Goal: Transaction & Acquisition: Download file/media

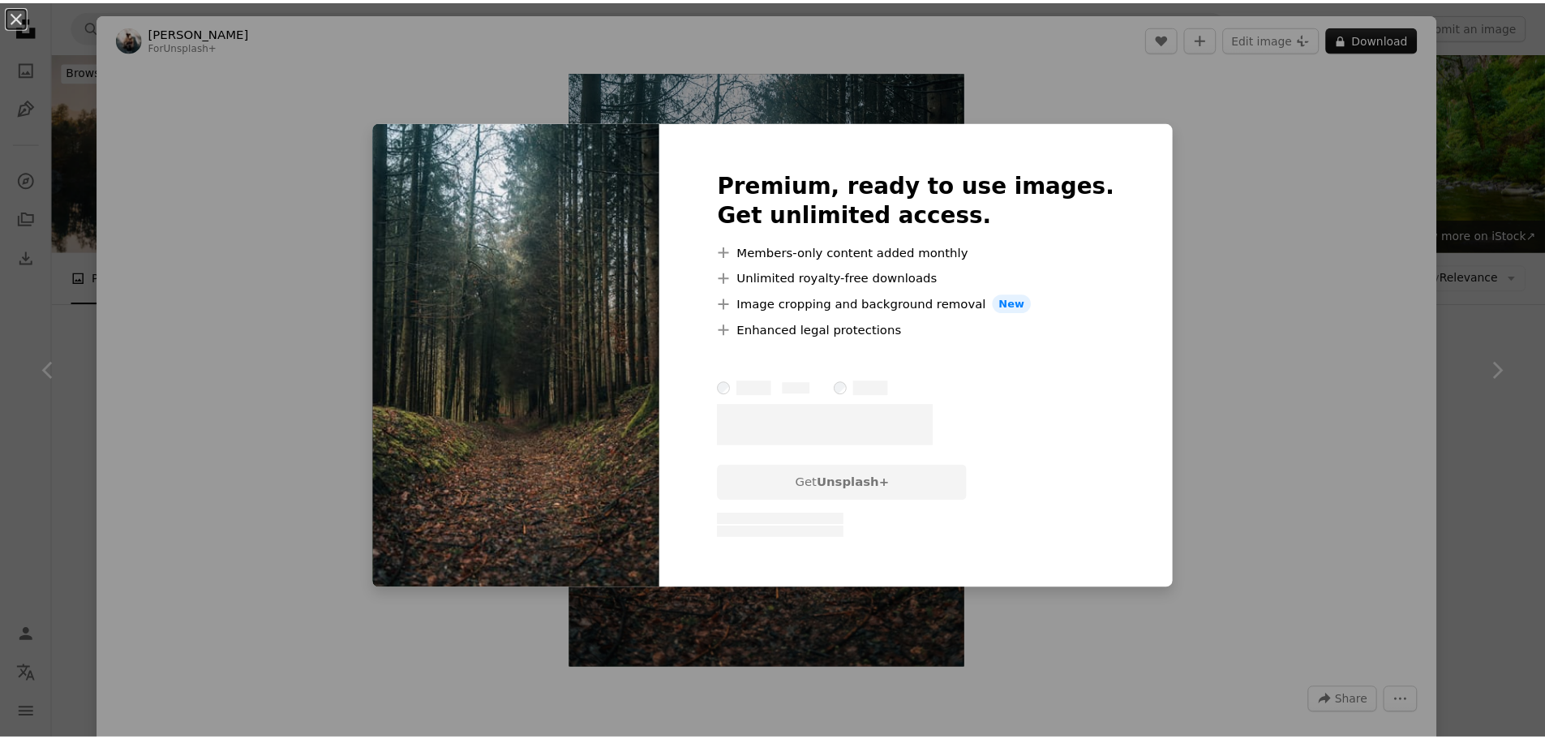
scroll to position [5860, 0]
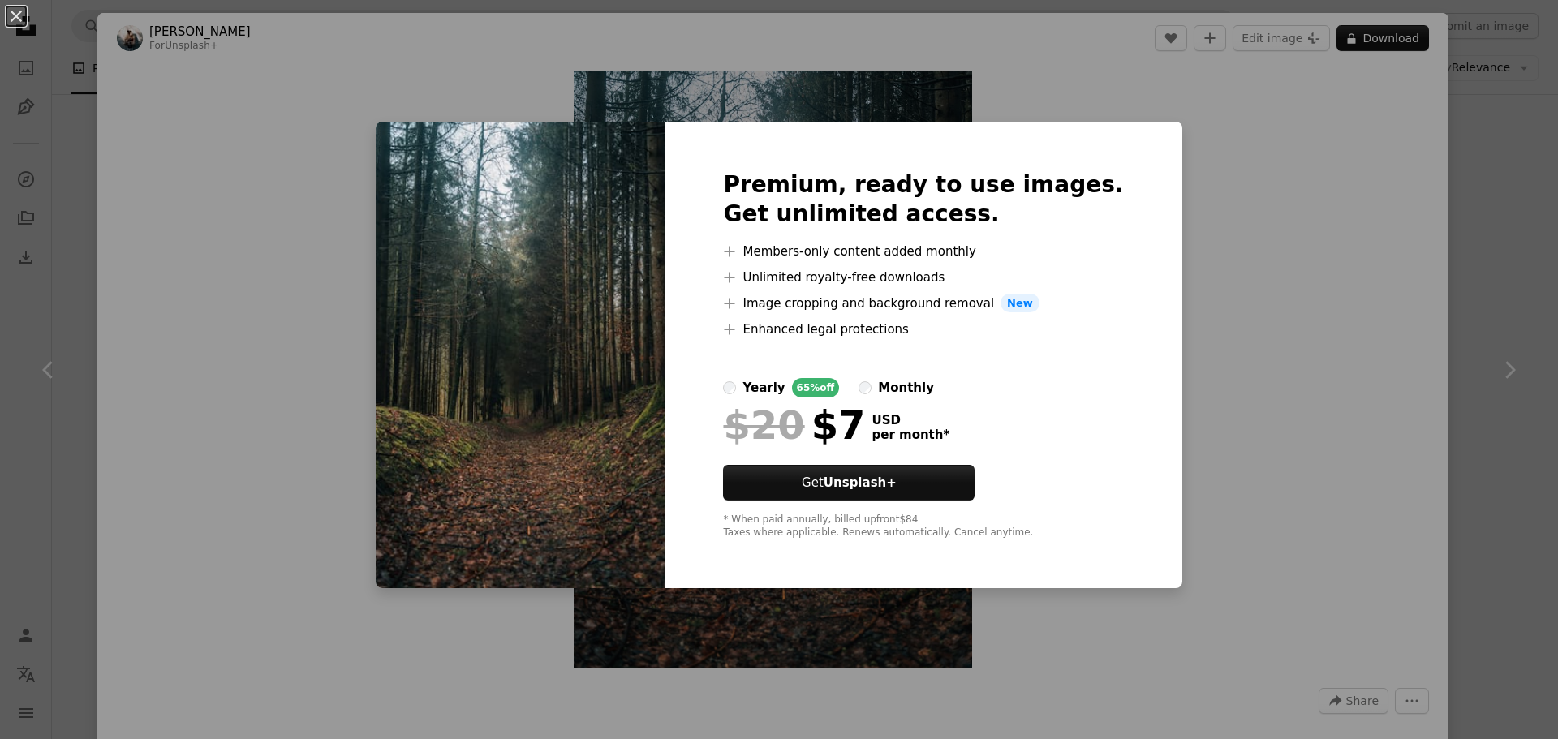
click at [1257, 244] on div "An X shape Premium, ready to use images. Get unlimited access. A plus sign Memb…" at bounding box center [779, 369] width 1558 height 739
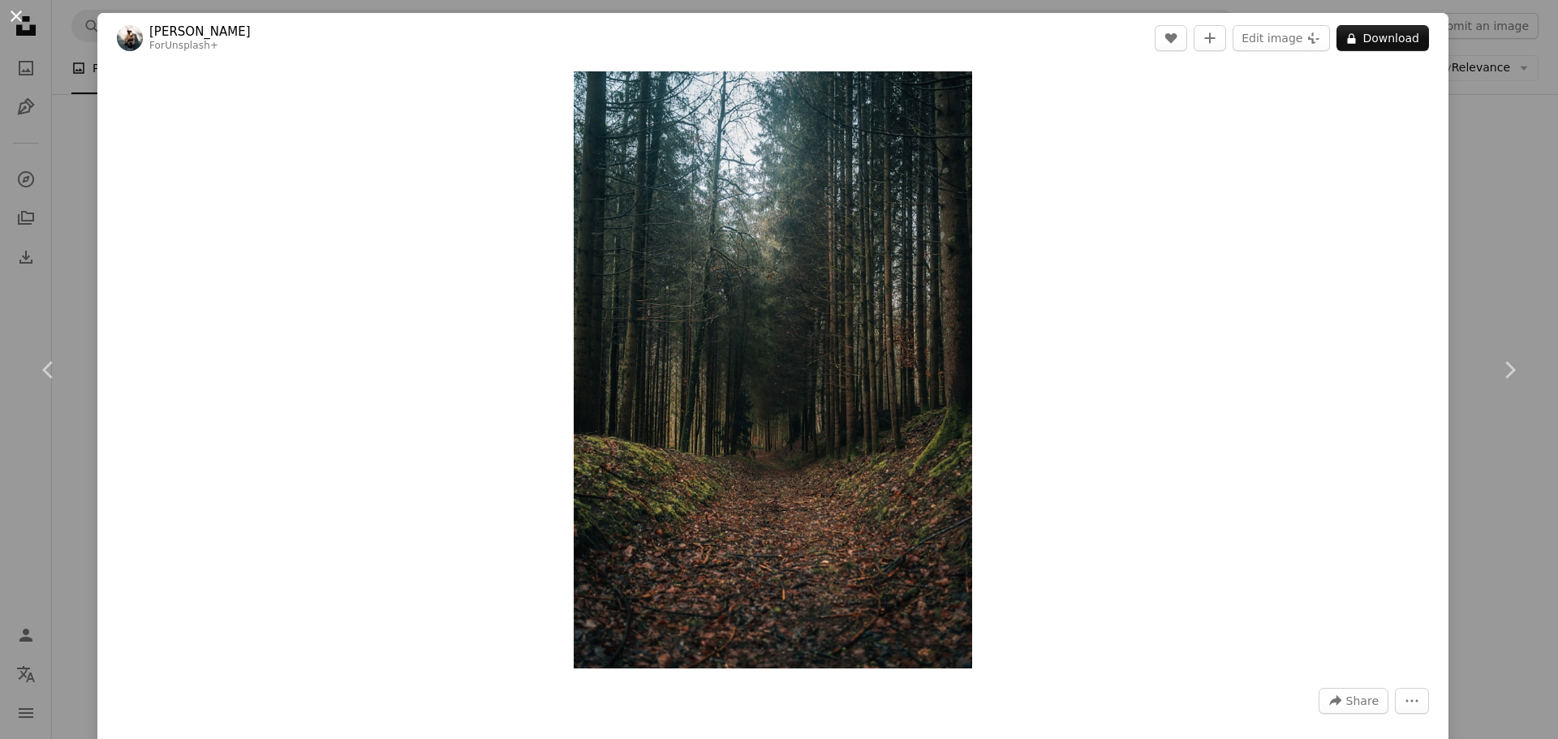
click at [18, 24] on button "An X shape" at bounding box center [15, 15] width 19 height 19
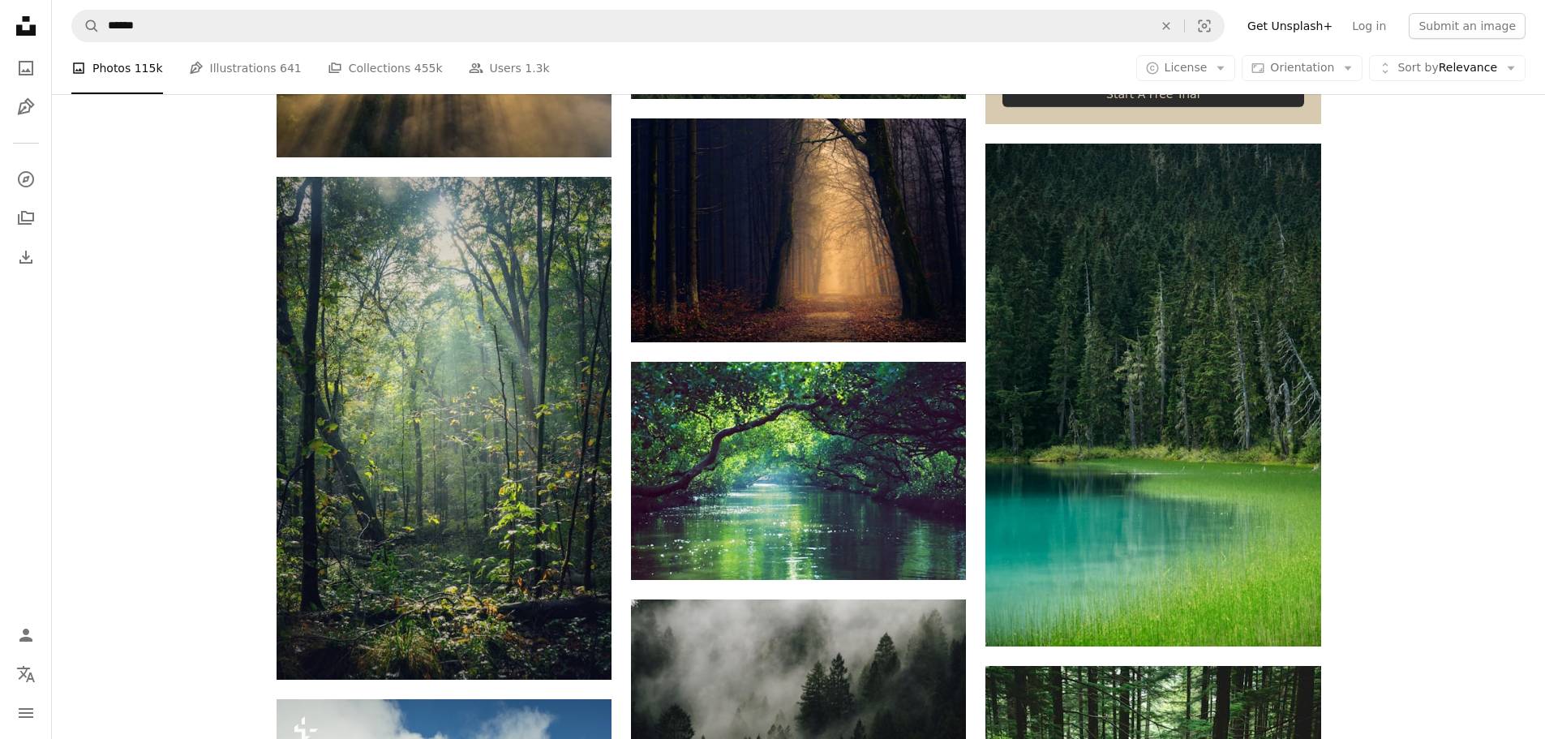
scroll to position [7483, 0]
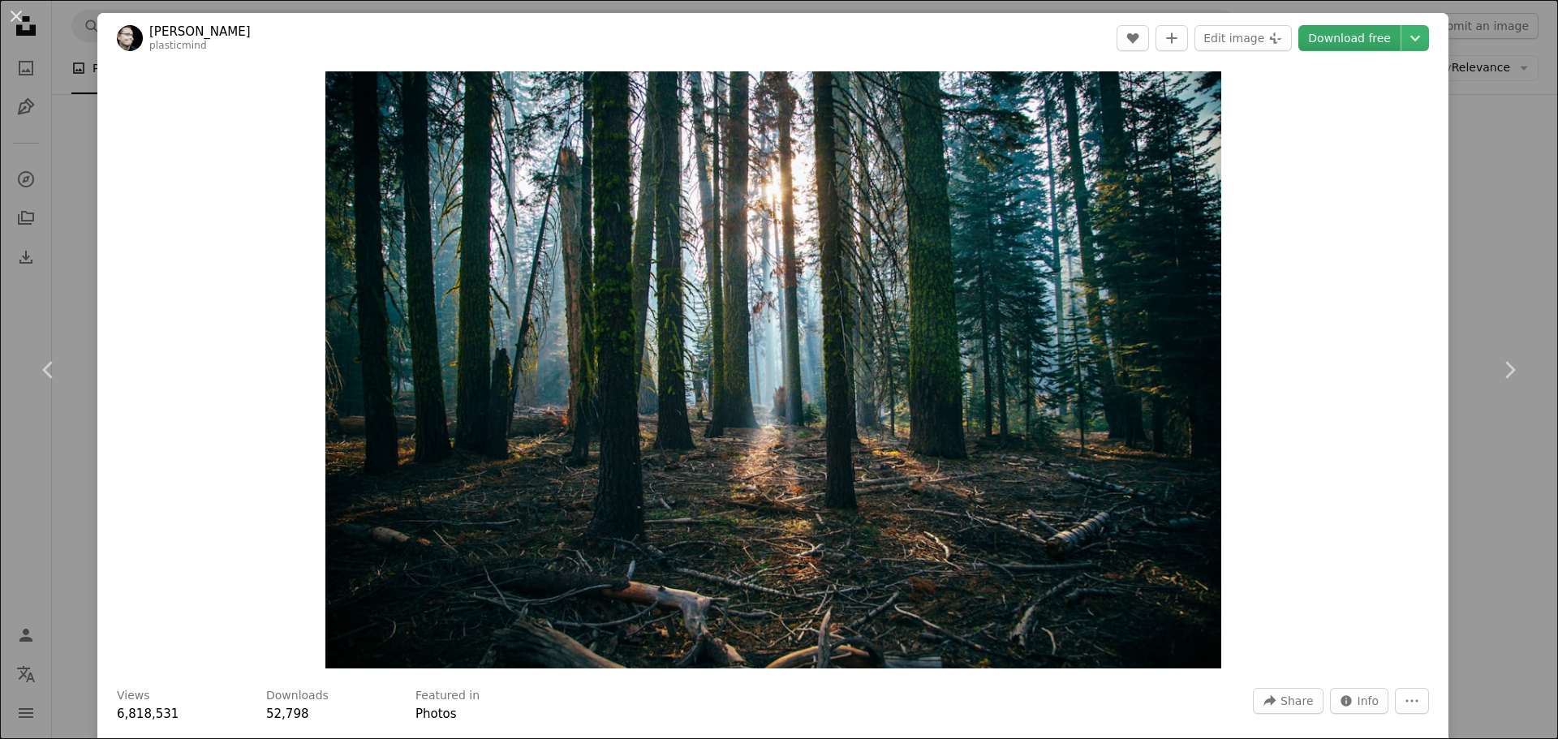
click at [1361, 33] on link "Download free" at bounding box center [1349, 38] width 102 height 26
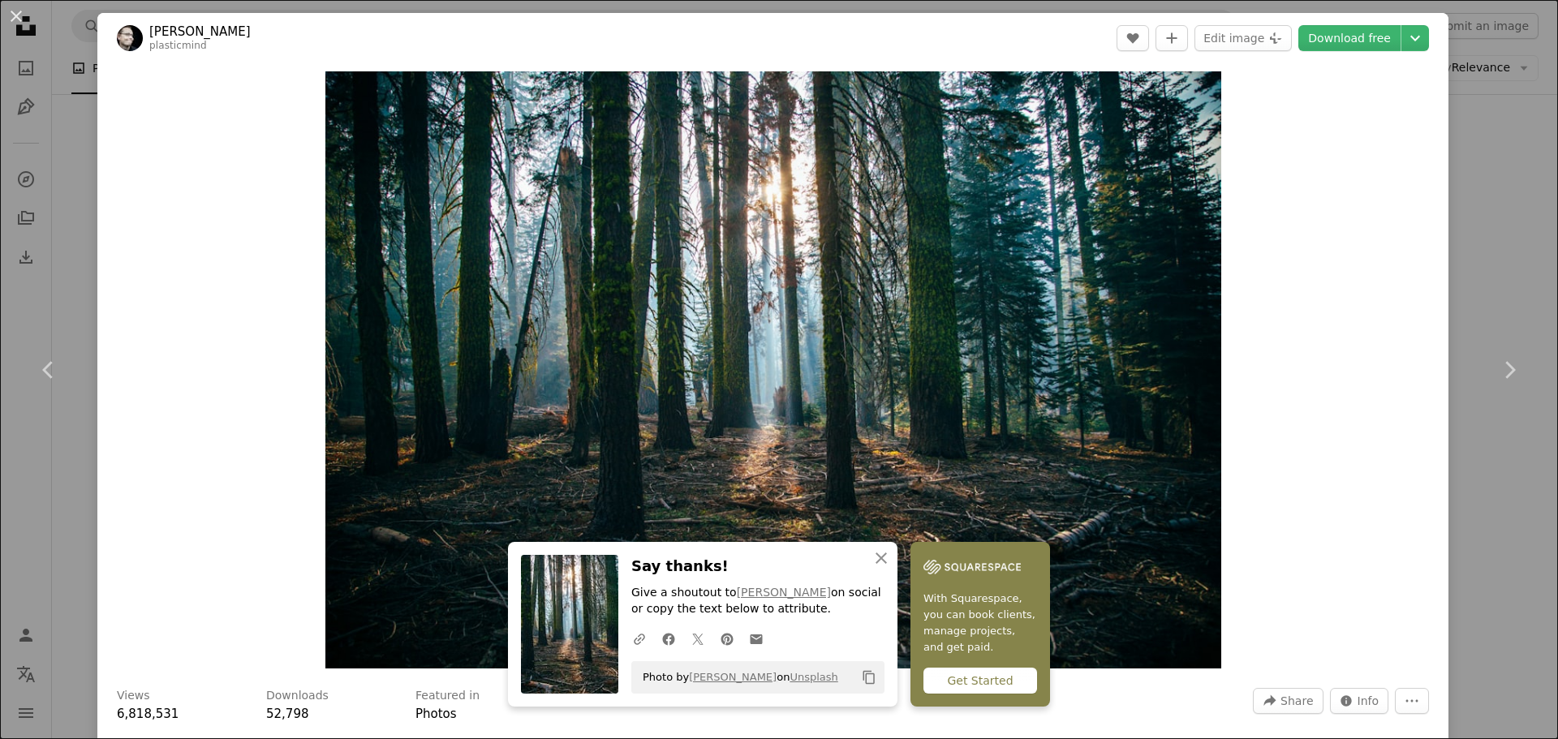
drag, startPoint x: 20, startPoint y: 12, endPoint x: 69, endPoint y: 20, distance: 49.3
click at [20, 12] on button "An X shape" at bounding box center [15, 15] width 19 height 19
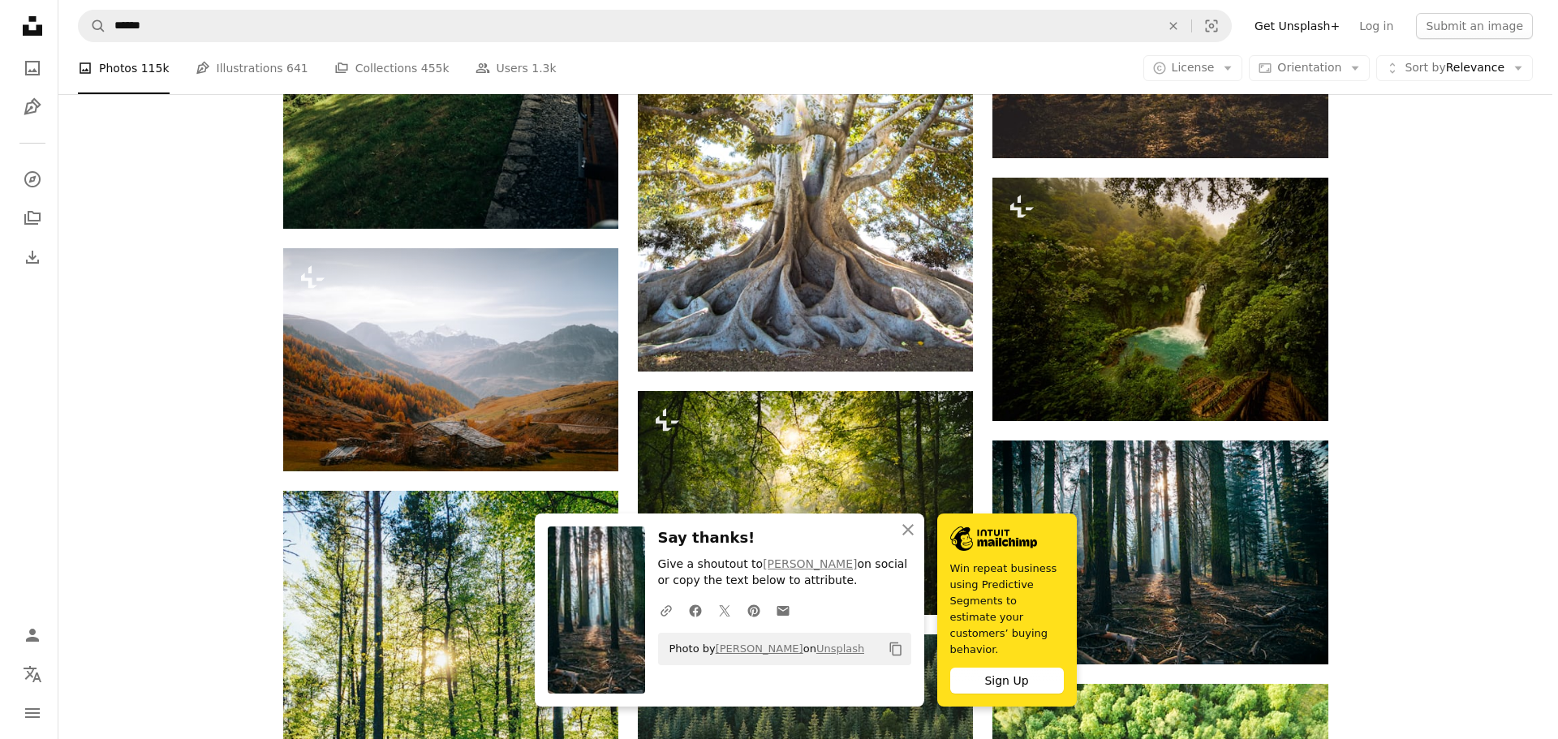
scroll to position [8618, 0]
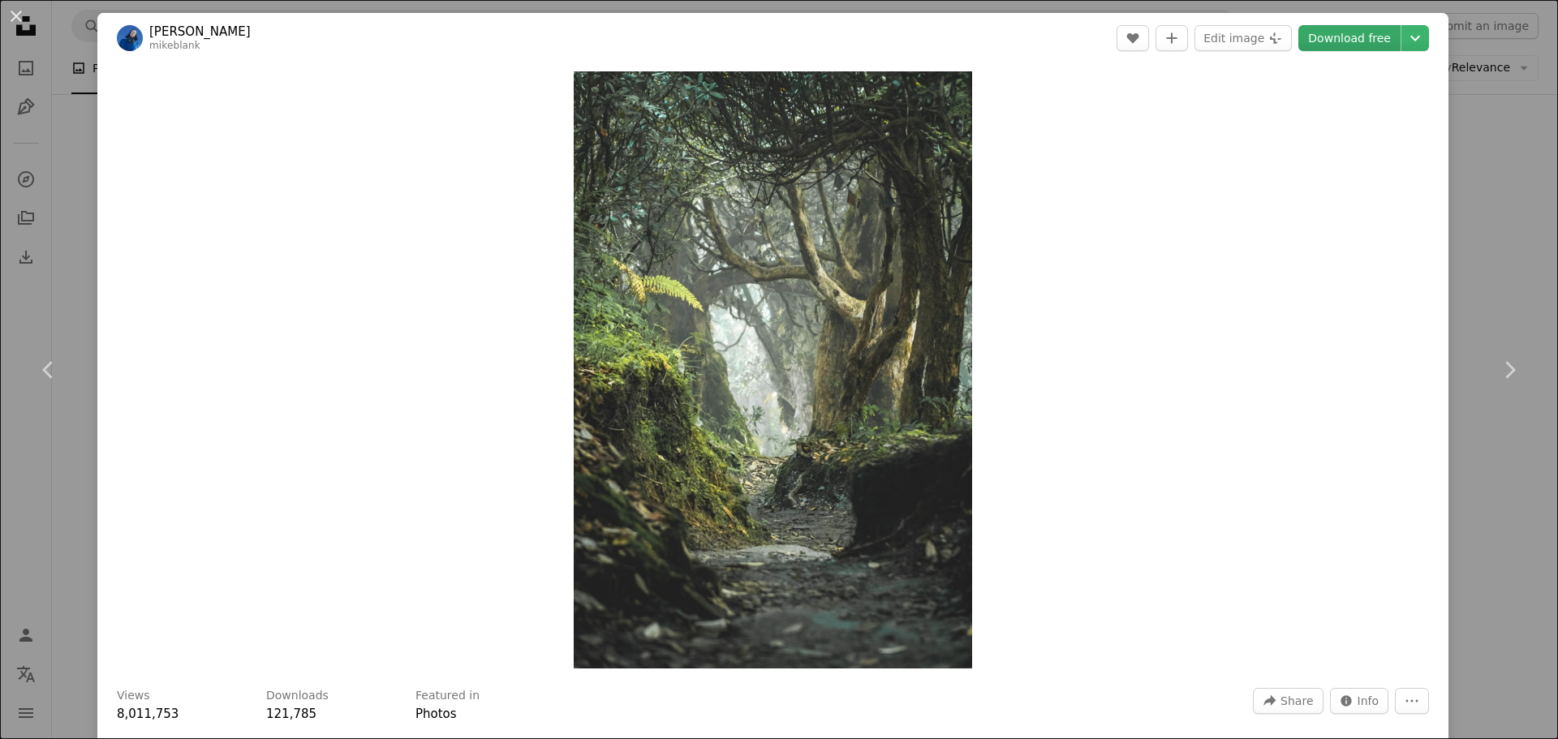
click at [1332, 33] on link "Download free" at bounding box center [1349, 38] width 102 height 26
